Goal: Task Accomplishment & Management: Manage account settings

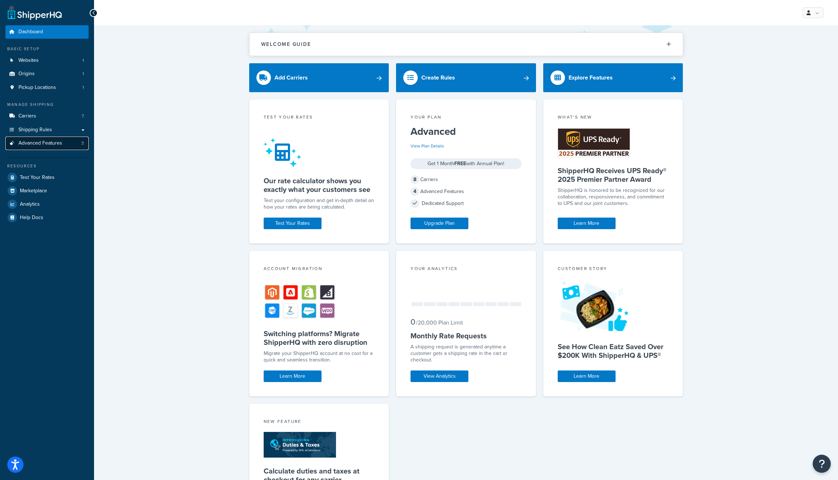
click at [56, 144] on span "Advanced Features" at bounding box center [40, 143] width 44 height 6
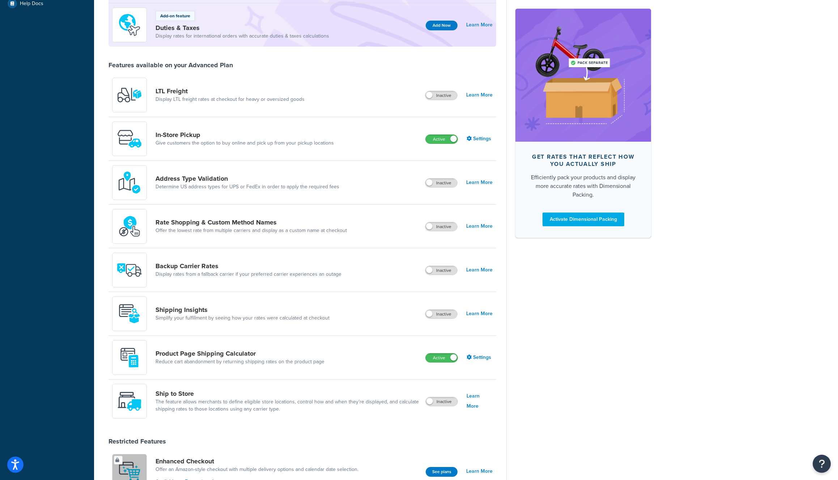
scroll to position [215, 0]
click at [480, 357] on link "Settings" at bounding box center [479, 356] width 26 height 10
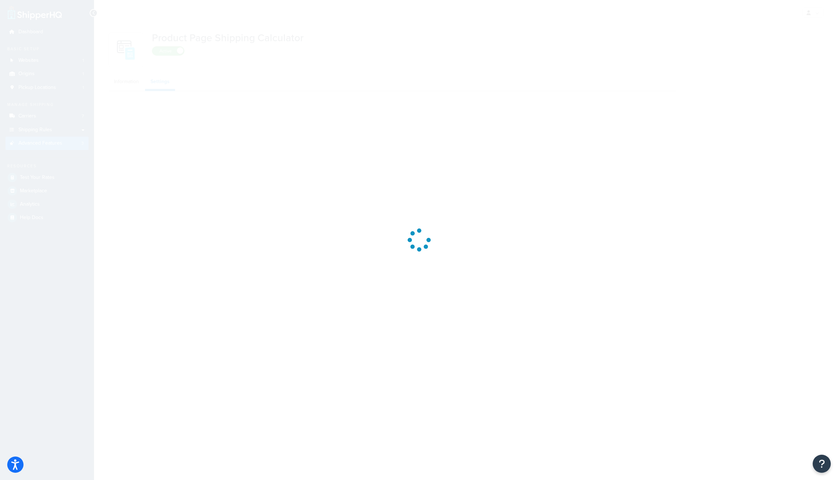
select select "US"
select select "false"
select select "30"
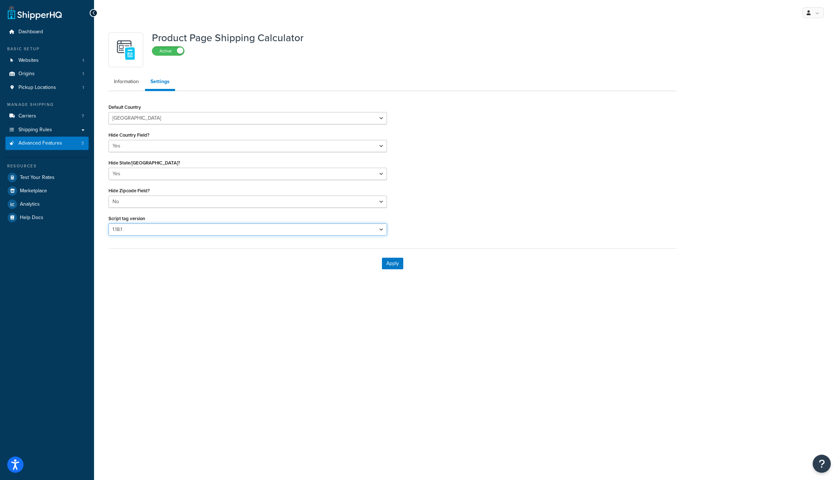
click at [217, 227] on select "Please select a script tag 1.18.1" at bounding box center [247, 229] width 278 height 12
click at [46, 62] on link "Websites 1" at bounding box center [46, 60] width 83 height 13
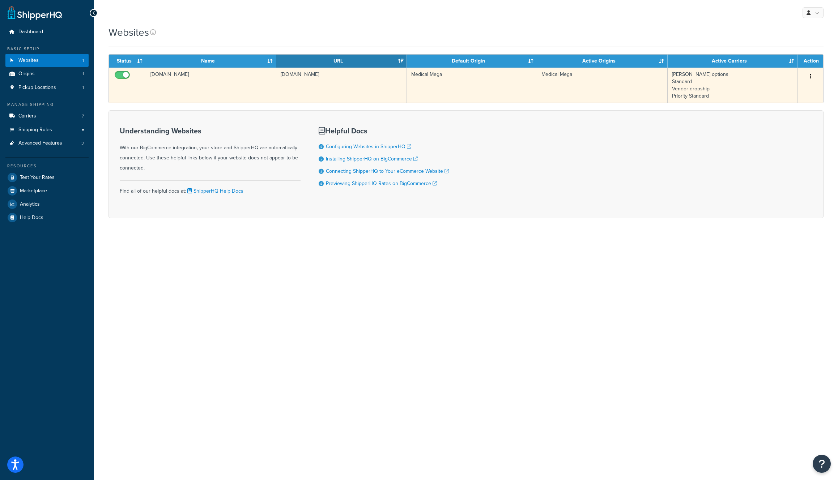
click at [180, 85] on td "medical-mega.mybigcommerce.com" at bounding box center [211, 85] width 130 height 35
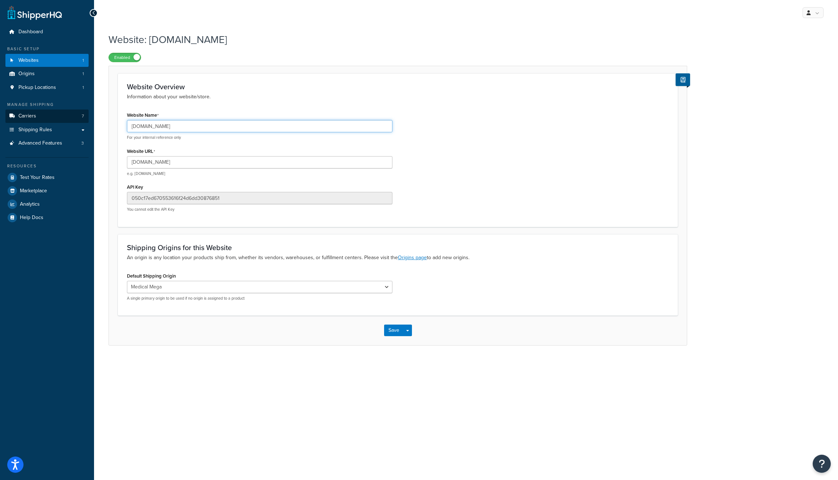
drag, startPoint x: 224, startPoint y: 126, endPoint x: 65, endPoint y: 121, distance: 158.8
click at [67, 121] on div "Dashboard Basic Setup Websites 1 Origins 1 Pickup Locations 1 Manage Shipping C…" at bounding box center [419, 240] width 838 height 480
click at [48, 147] on link "Advanced Features 3" at bounding box center [46, 143] width 83 height 13
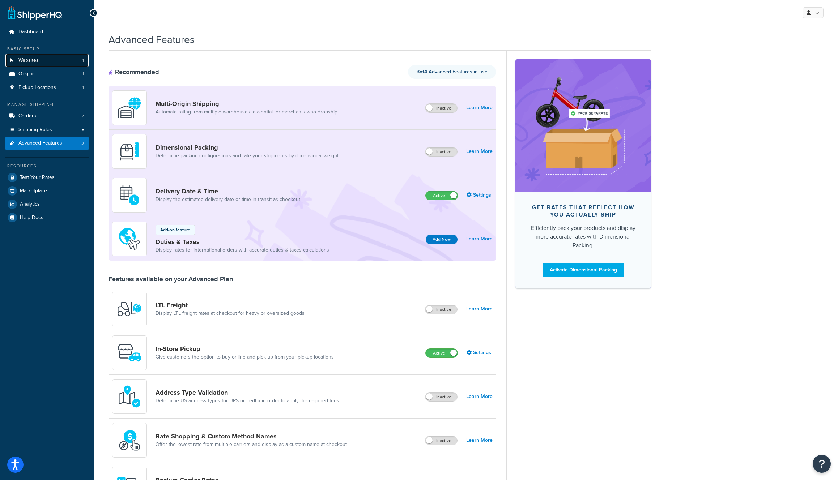
click at [52, 58] on link "Websites 1" at bounding box center [46, 60] width 83 height 13
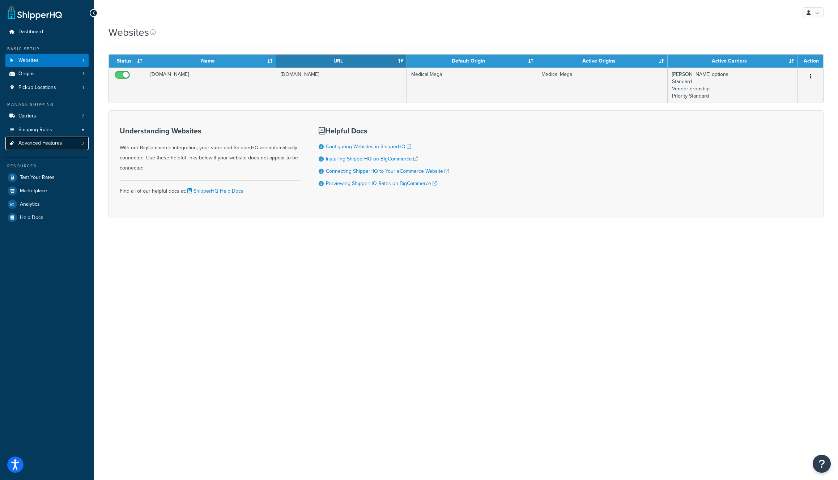
click at [48, 140] on span "Advanced Features" at bounding box center [40, 143] width 44 height 6
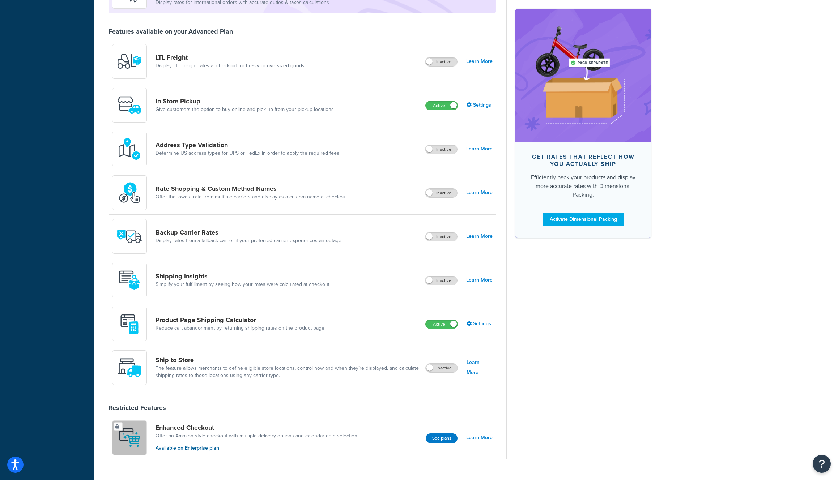
scroll to position [263, 0]
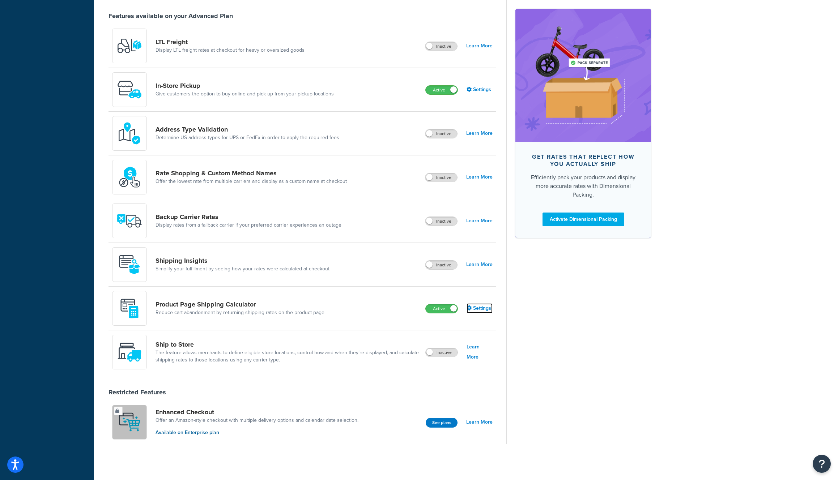
click at [470, 306] on icon at bounding box center [468, 308] width 5 height 5
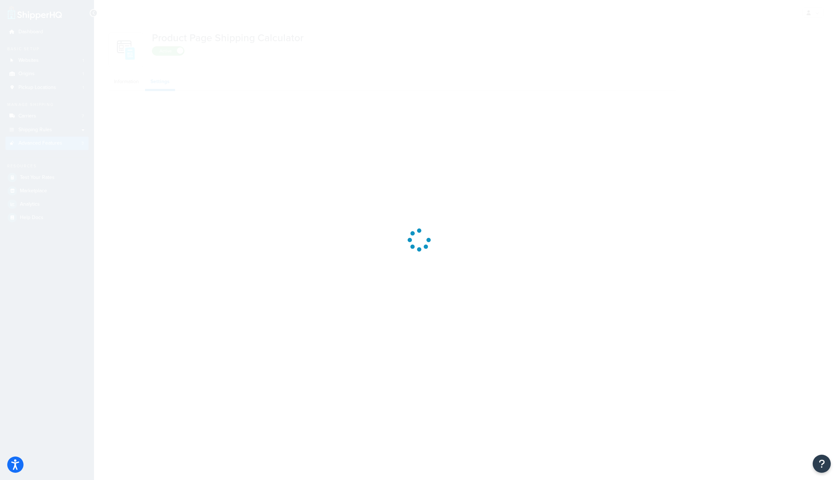
select select "US"
select select "false"
select select "30"
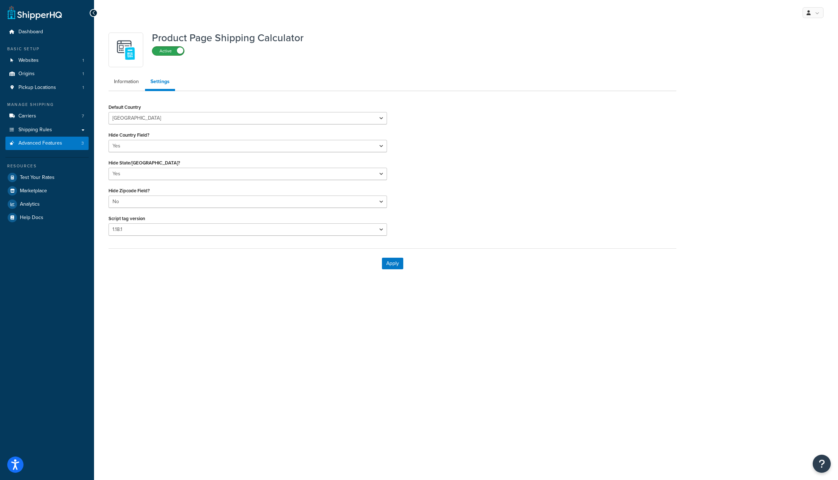
click at [169, 52] on label "Active" at bounding box center [168, 51] width 32 height 9
click at [170, 59] on label "Inactive" at bounding box center [168, 60] width 32 height 9
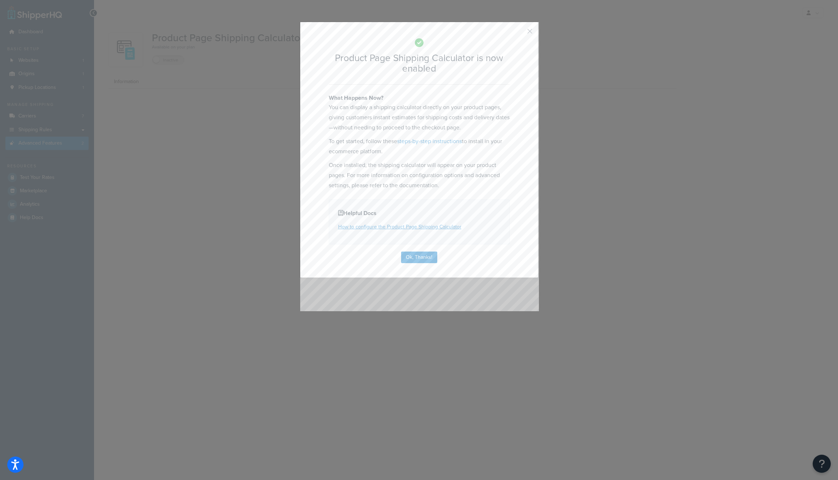
select select "US"
select select "false"
select select "30"
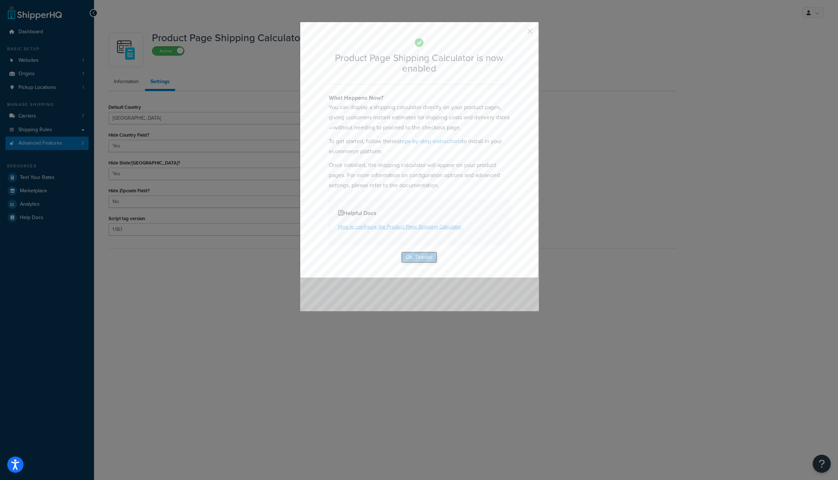
click at [415, 256] on button "Ok, Thanks!" at bounding box center [419, 258] width 36 height 12
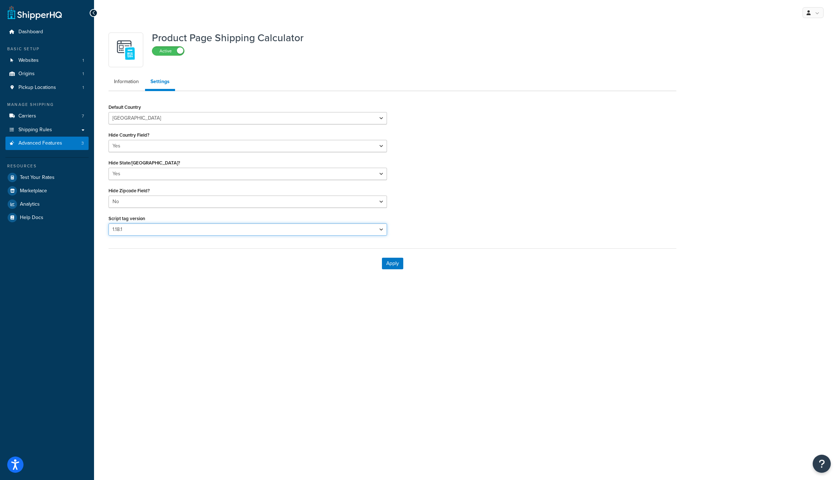
click at [229, 232] on select "Please select a script tag 1.18.1" at bounding box center [247, 229] width 278 height 12
click at [108, 223] on select "Please select a script tag 1.18.1" at bounding box center [247, 229] width 278 height 12
click at [225, 171] on select "Yes No" at bounding box center [247, 174] width 278 height 12
select select "false"
click at [108, 168] on select "Yes No" at bounding box center [247, 174] width 278 height 12
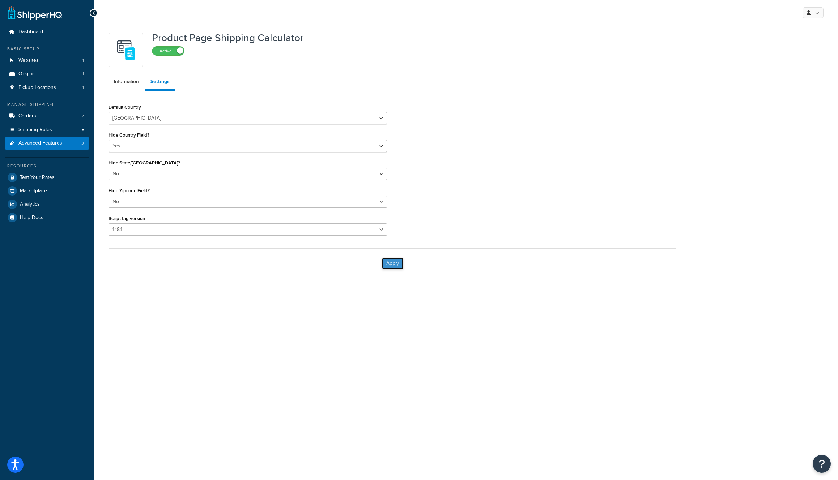
click at [393, 259] on button "Apply" at bounding box center [392, 264] width 21 height 12
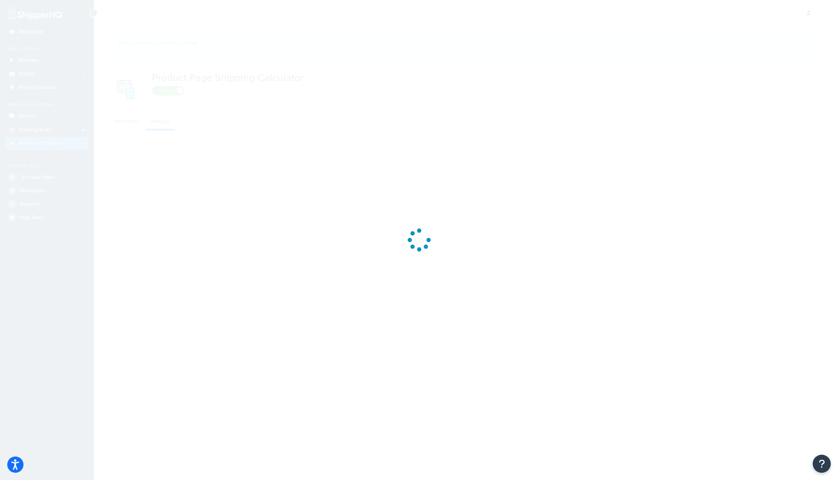
select select "US"
select select "false"
select select "30"
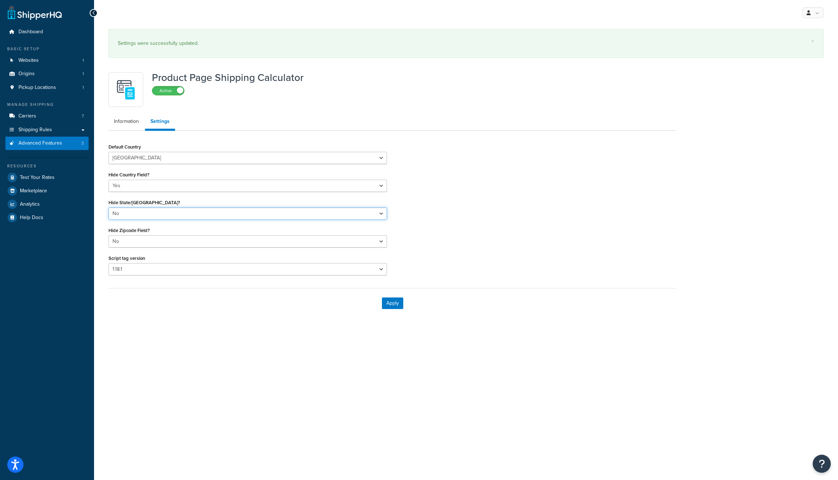
click at [181, 213] on select "Yes No" at bounding box center [247, 214] width 278 height 12
select select "true"
click at [108, 208] on select "Yes No" at bounding box center [247, 214] width 278 height 12
click at [387, 300] on button "Apply" at bounding box center [392, 304] width 21 height 12
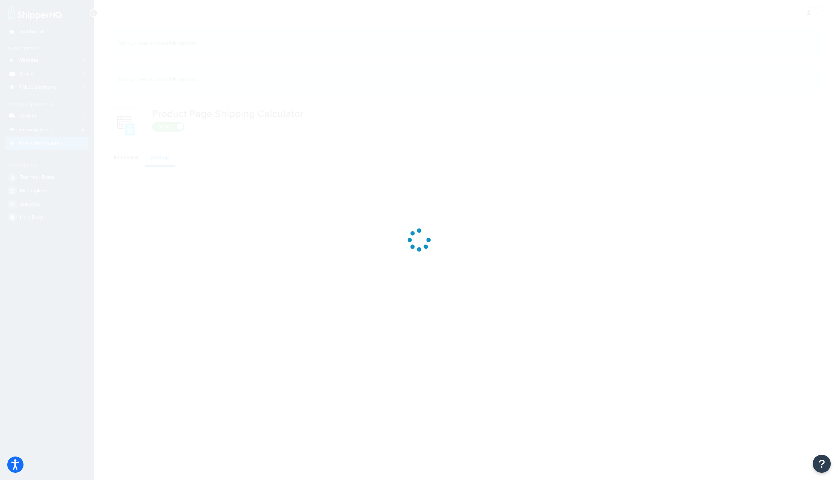
select select "US"
select select "false"
select select "30"
